Goal: Navigation & Orientation: Understand site structure

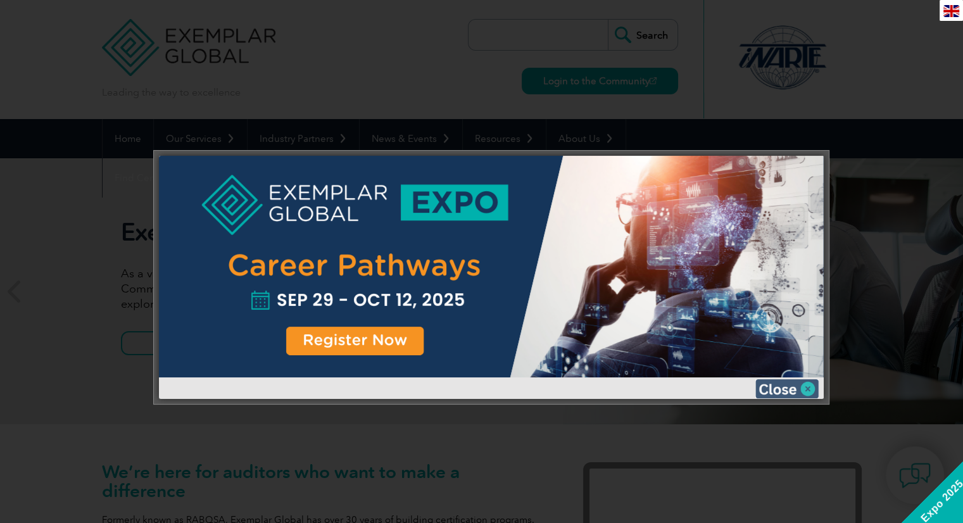
click at [789, 387] on img at bounding box center [786, 388] width 63 height 19
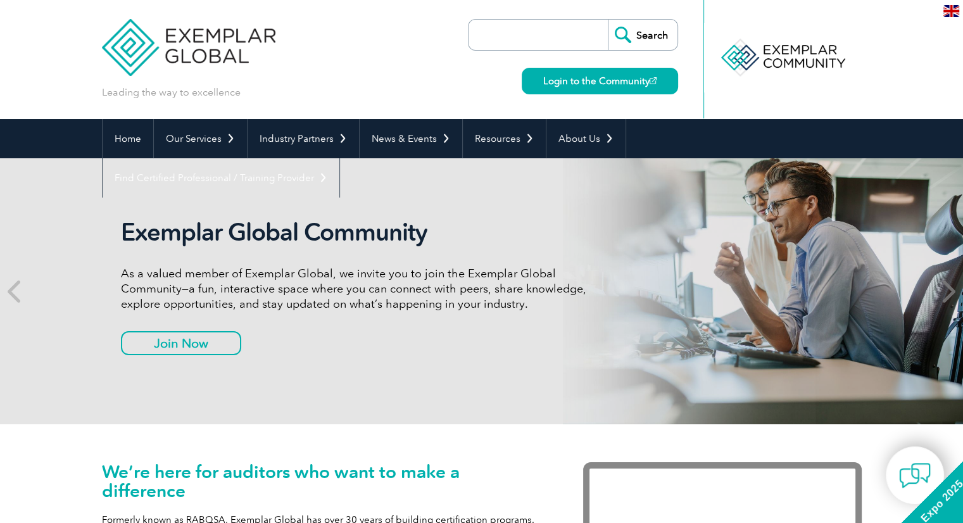
click at [944, 291] on icon at bounding box center [948, 291] width 16 height 0
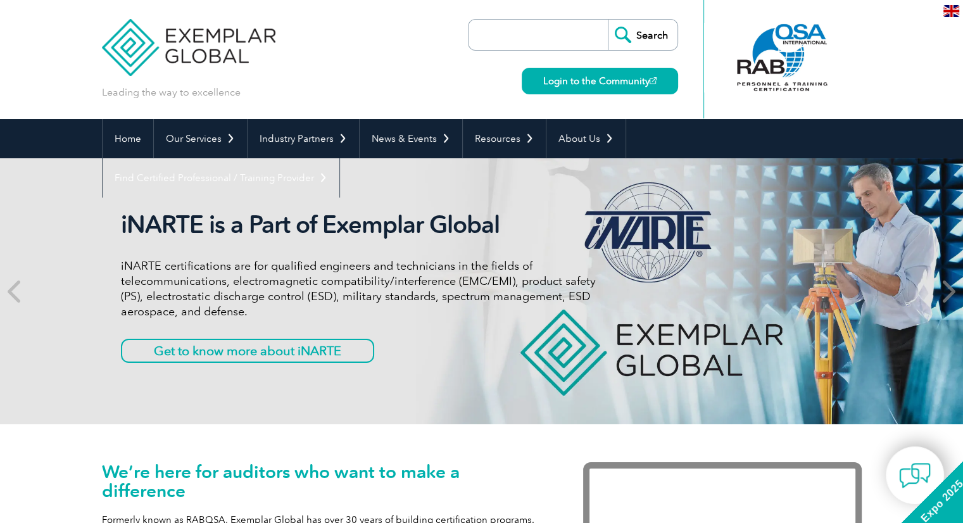
click at [944, 291] on icon at bounding box center [948, 291] width 16 height 0
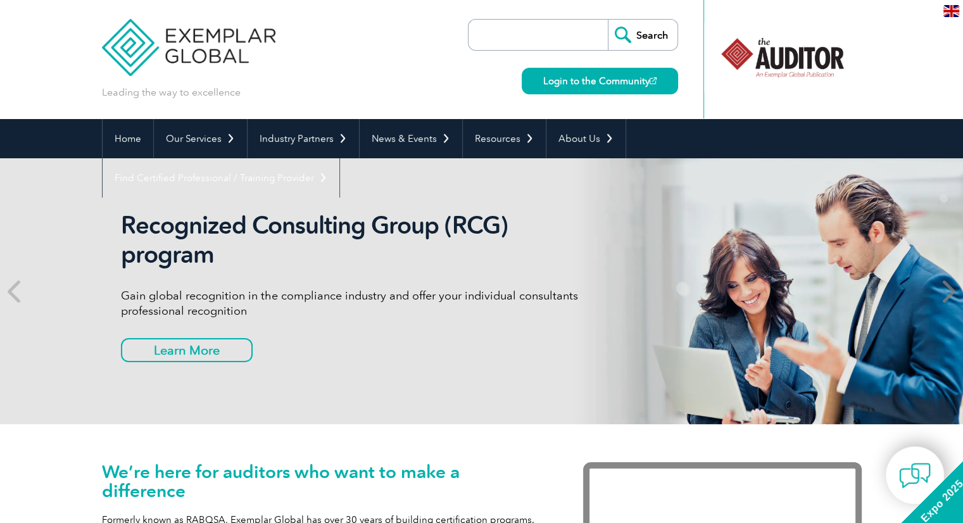
click at [944, 291] on icon at bounding box center [948, 291] width 16 height 0
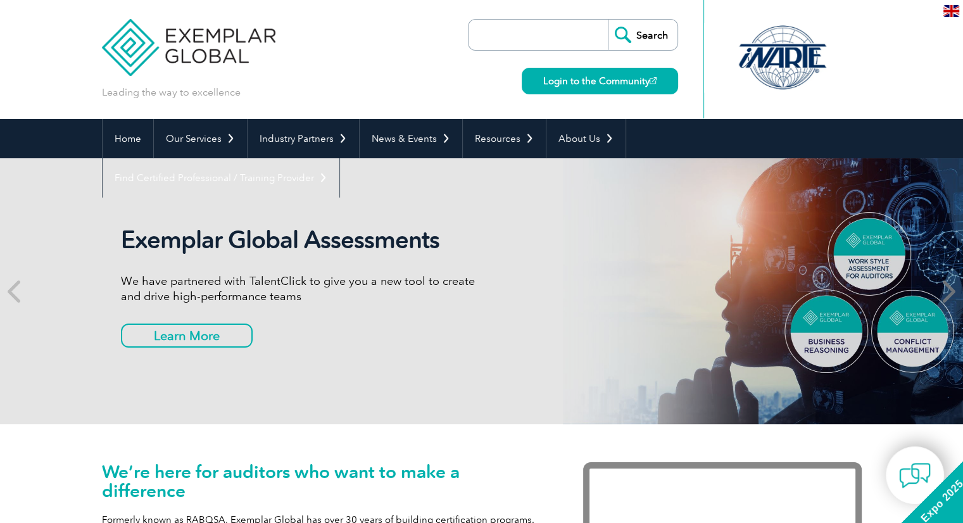
click at [944, 291] on icon at bounding box center [948, 291] width 16 height 0
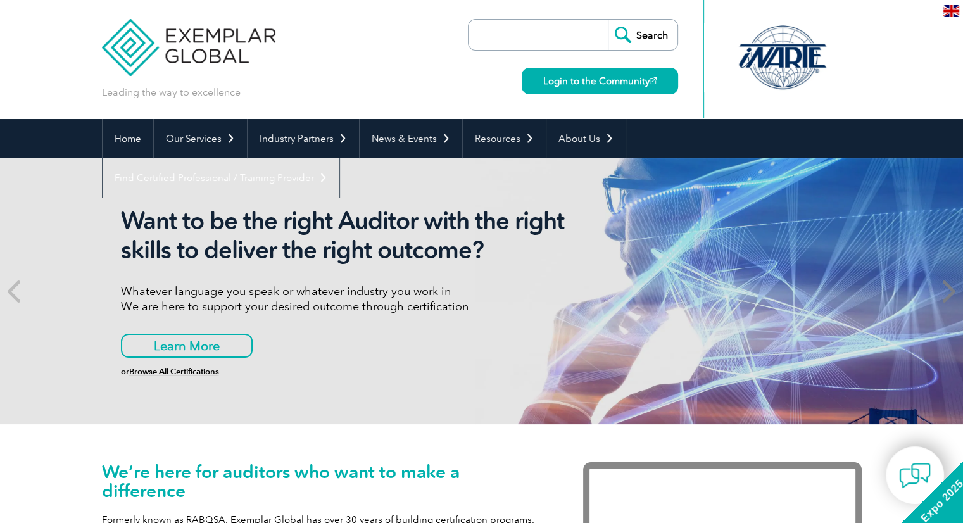
click at [944, 291] on icon at bounding box center [948, 291] width 16 height 0
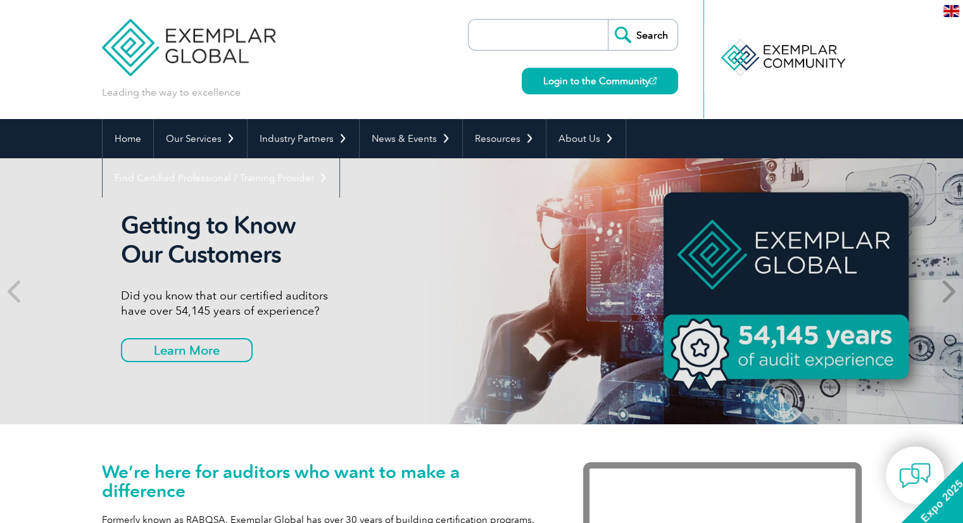
click at [944, 291] on icon at bounding box center [948, 291] width 16 height 0
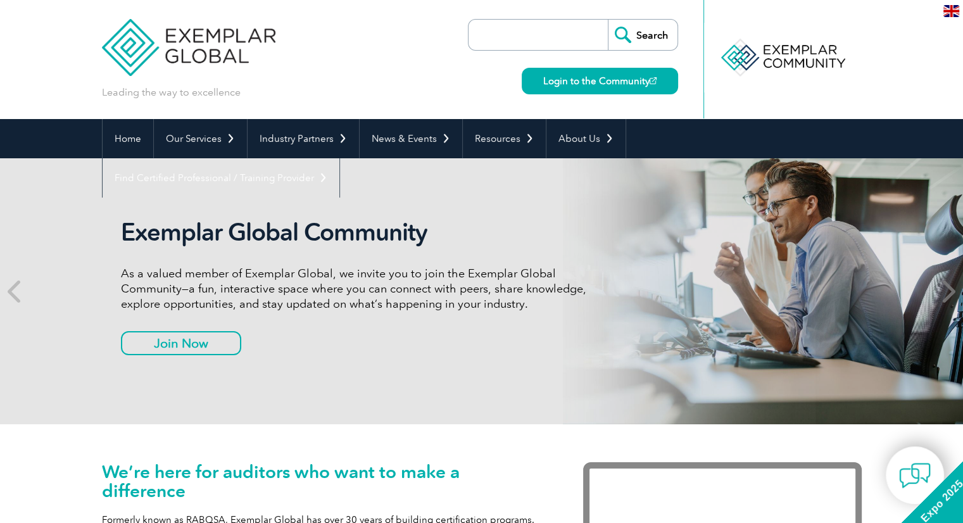
click at [944, 291] on icon at bounding box center [948, 291] width 16 height 0
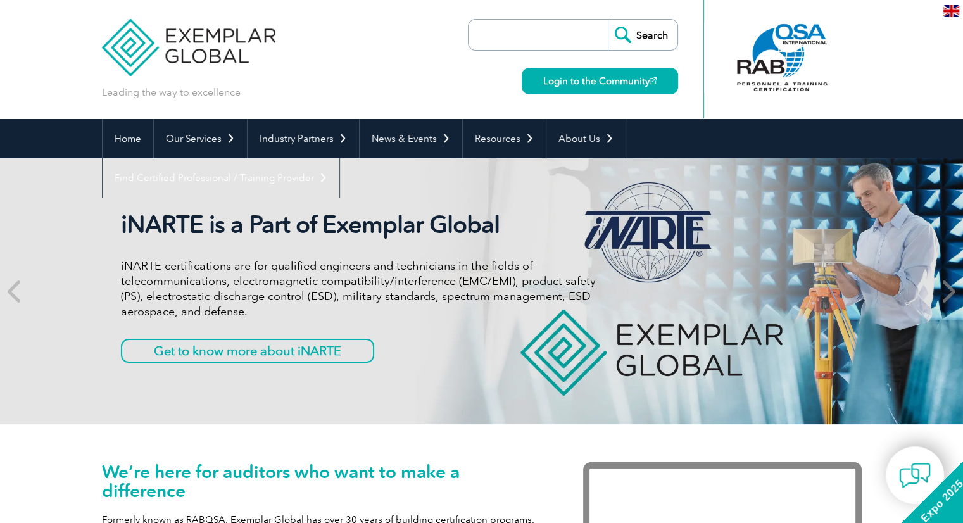
click at [944, 291] on icon at bounding box center [948, 291] width 16 height 0
